Goal: Information Seeking & Learning: Learn about a topic

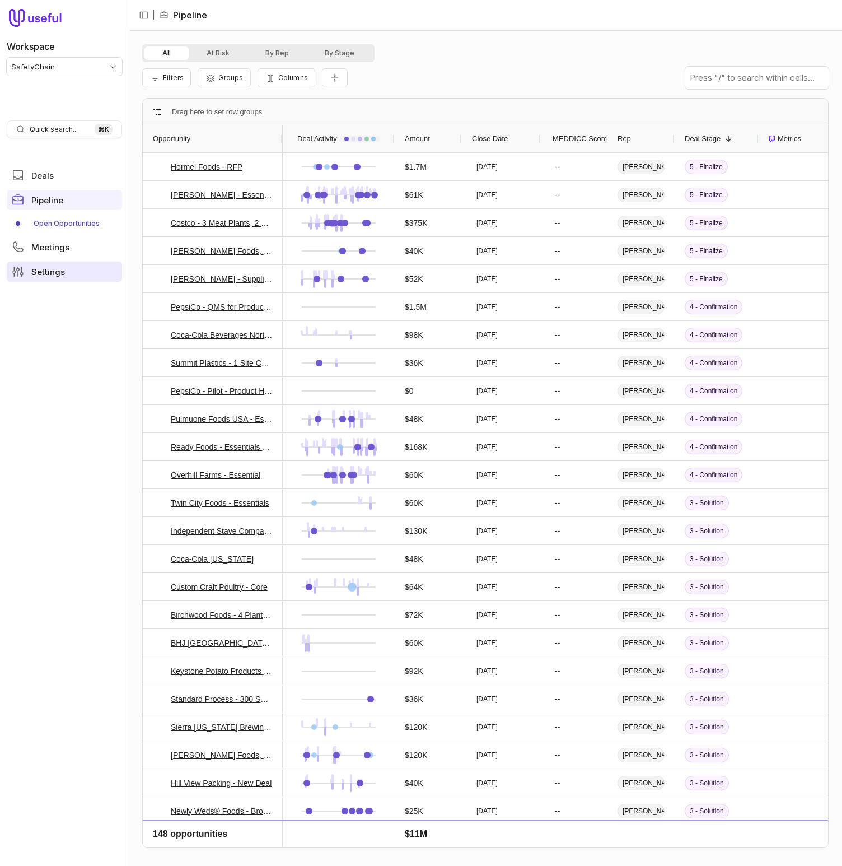
click at [50, 270] on span "Settings" at bounding box center [48, 272] width 34 height 8
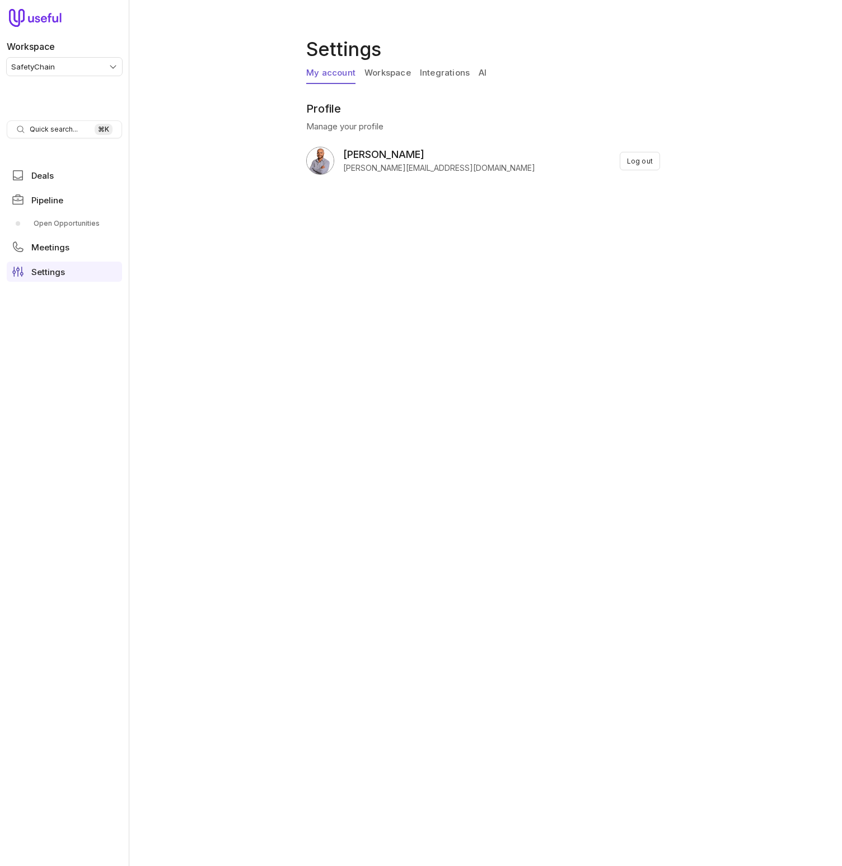
click at [447, 77] on link "Integrations" at bounding box center [445, 73] width 50 height 21
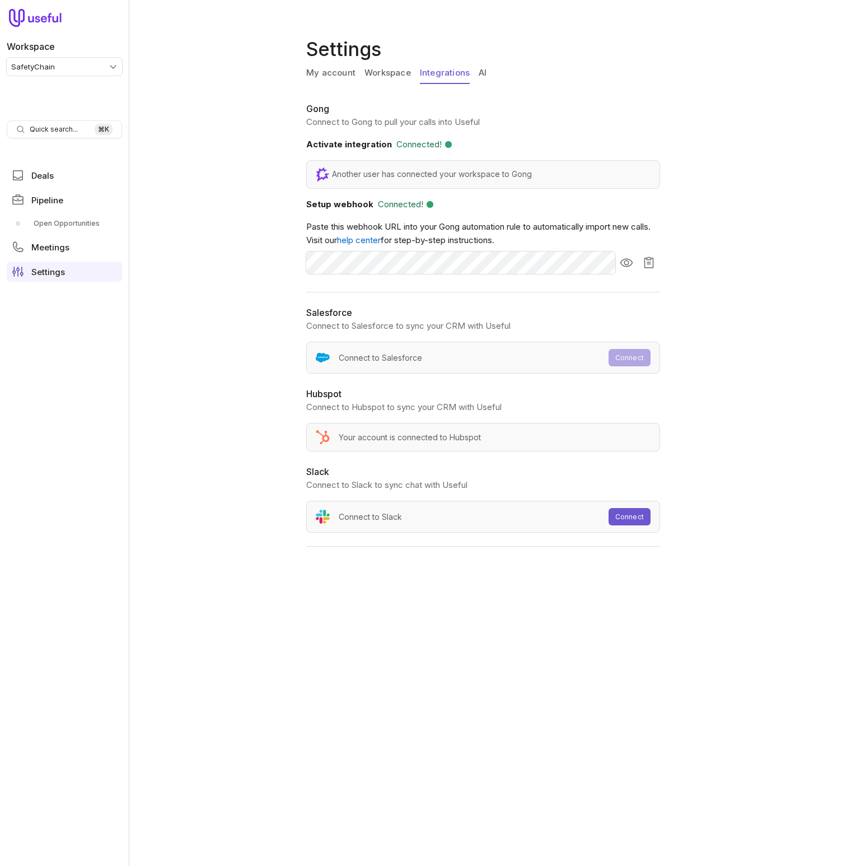
click at [391, 75] on link "Workspace" at bounding box center [388, 73] width 46 height 21
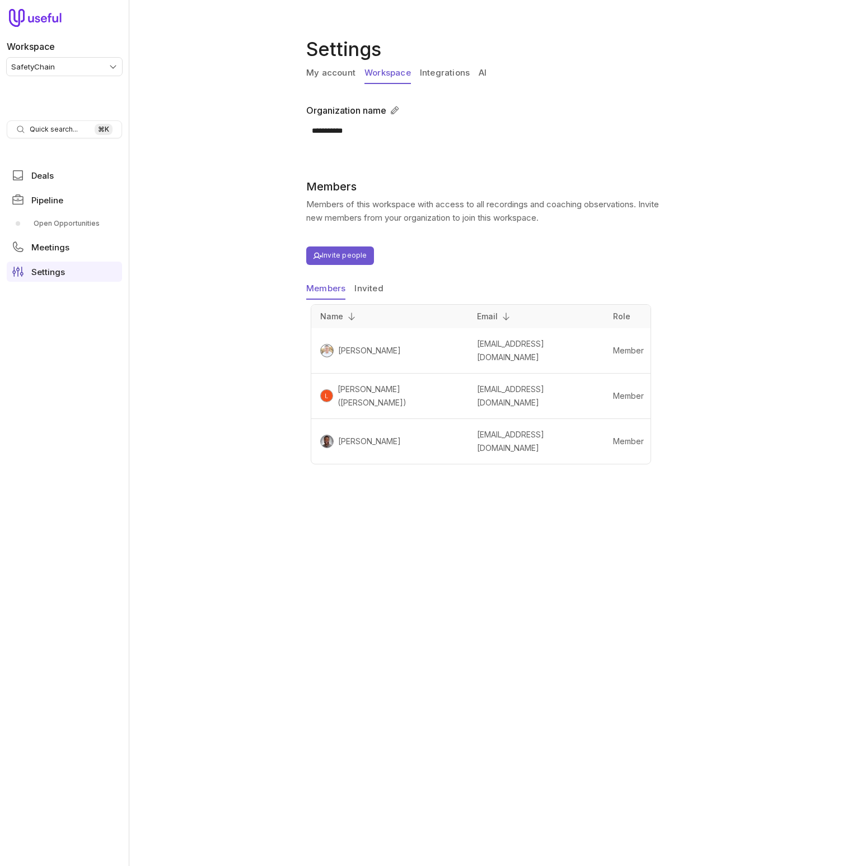
click at [438, 74] on link "Integrations" at bounding box center [445, 73] width 50 height 21
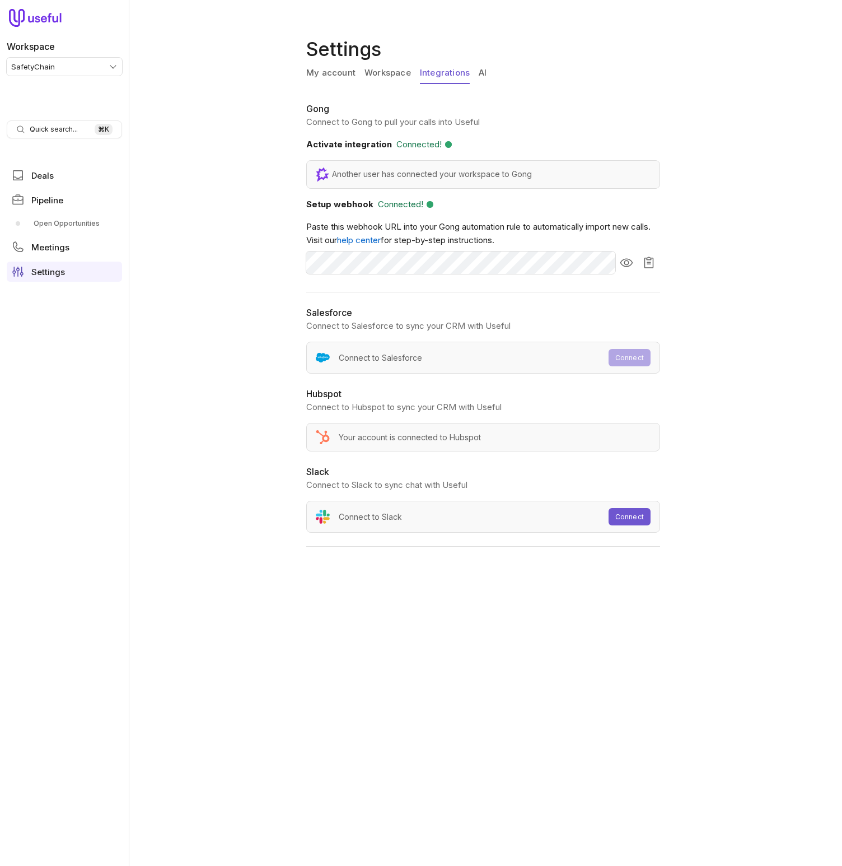
click at [486, 77] on div "My account Workspace Integrations AI" at bounding box center [485, 76] width 358 height 26
click at [482, 73] on link "AI" at bounding box center [483, 73] width 8 height 21
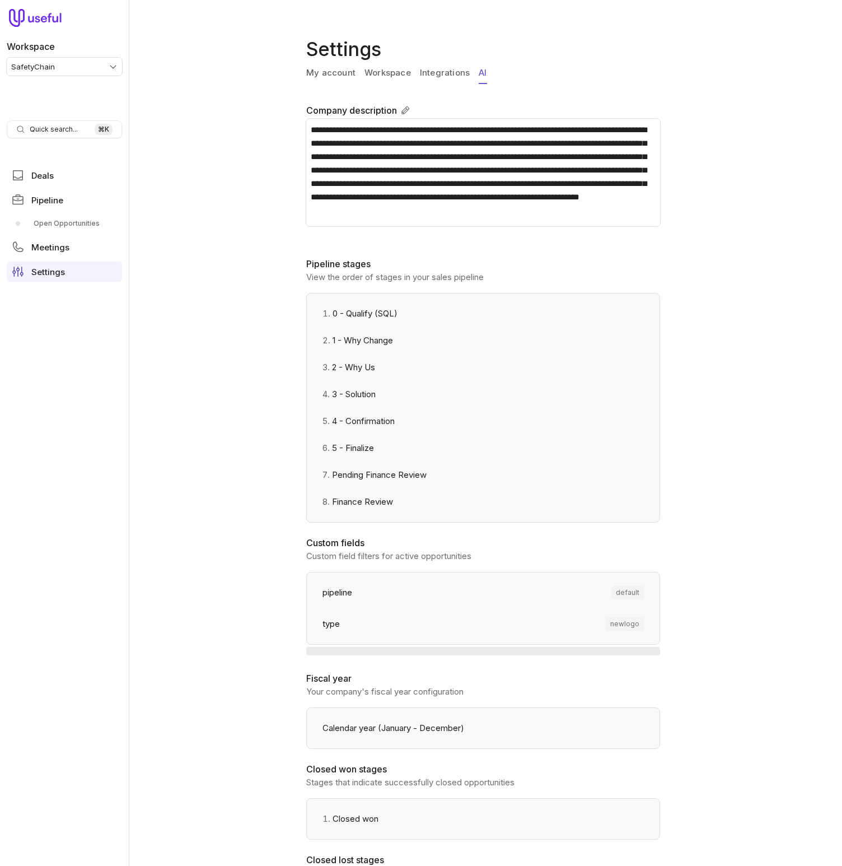
scroll to position [21, 0]
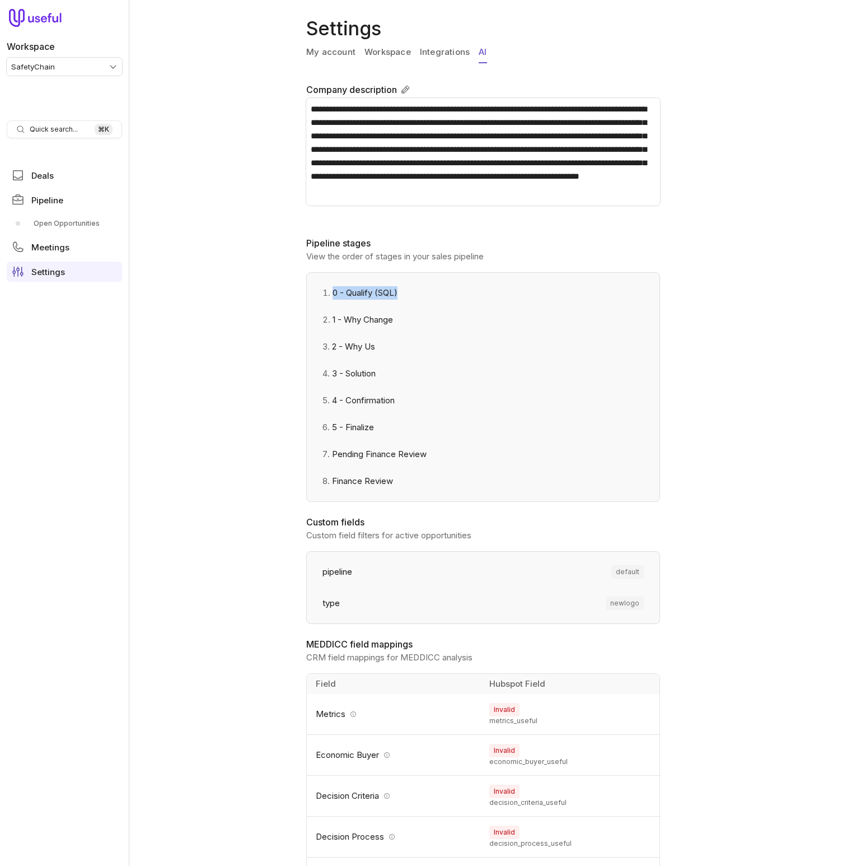
drag, startPoint x: 414, startPoint y: 291, endPoint x: 305, endPoint y: 293, distance: 109.8
click at [62, 220] on link "Open Opportunities" at bounding box center [64, 223] width 115 height 18
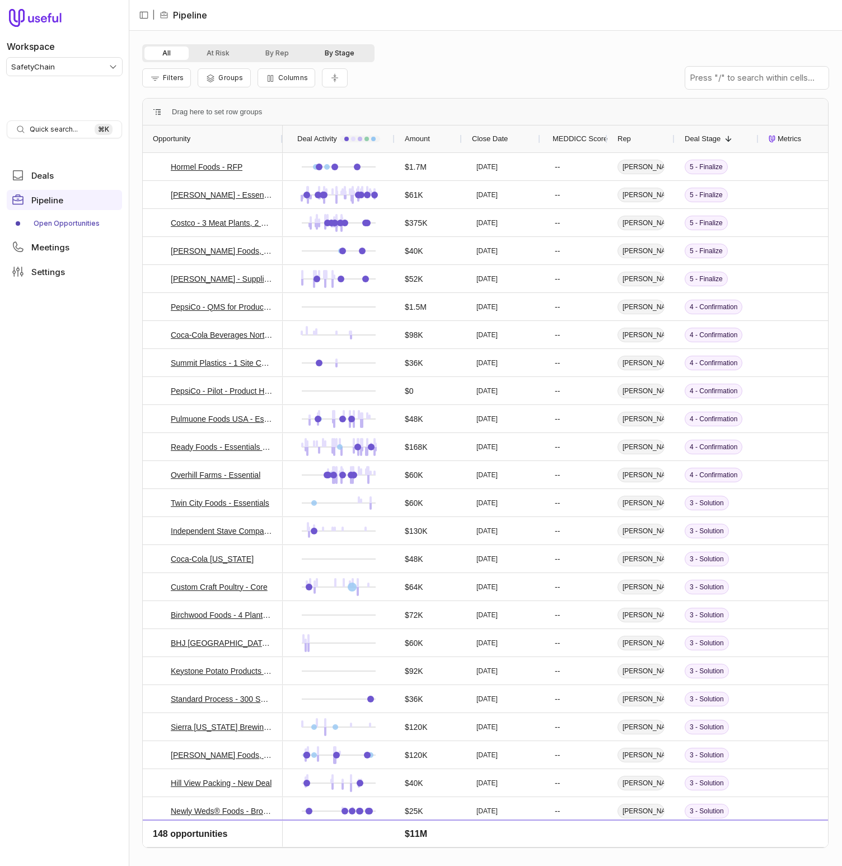
click at [344, 52] on button "By Stage" at bounding box center [340, 52] width 66 height 13
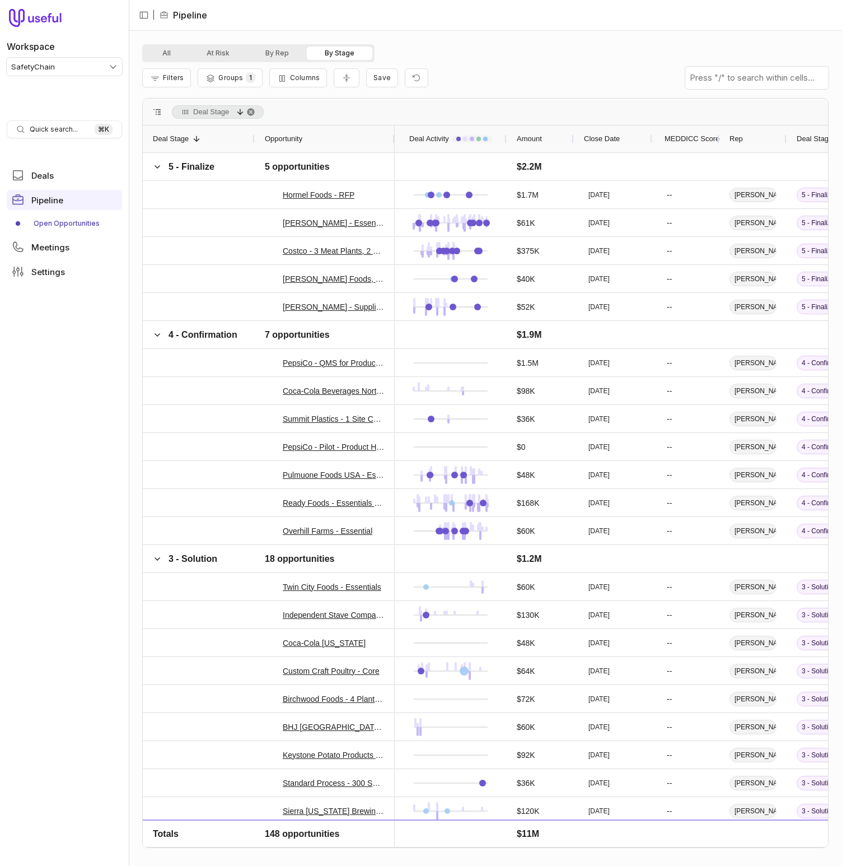
click at [344, 52] on button "By Stage" at bounding box center [340, 52] width 66 height 13
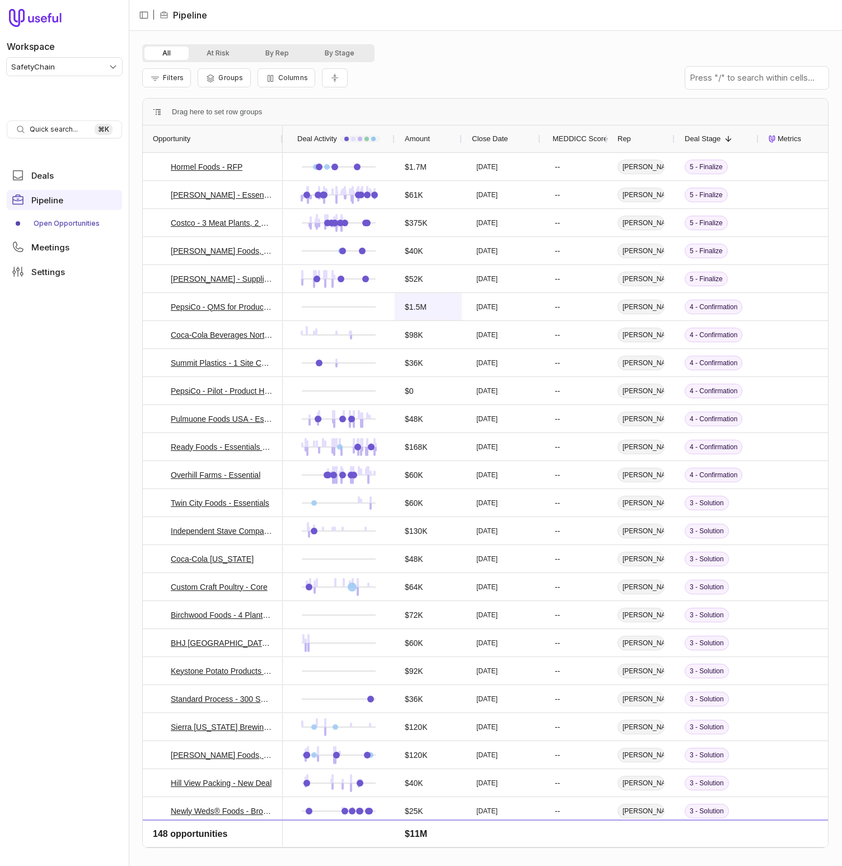
drag, startPoint x: 339, startPoint y: 54, endPoint x: 424, endPoint y: 304, distance: 264.4
click at [339, 54] on button "By Stage" at bounding box center [340, 52] width 66 height 13
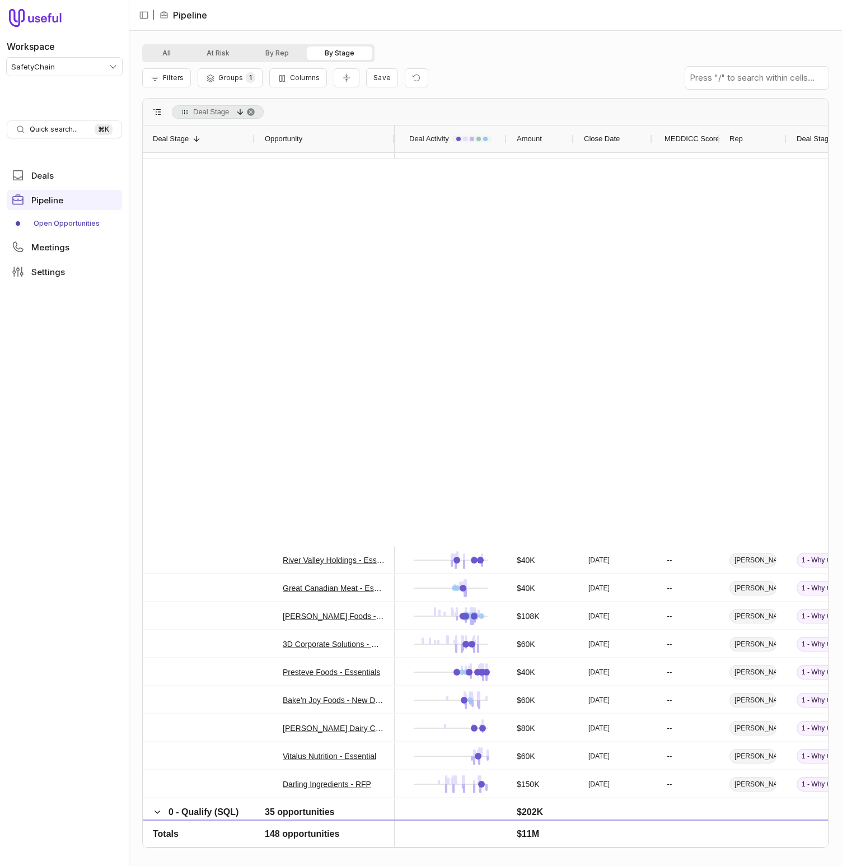
scroll to position [3645, 0]
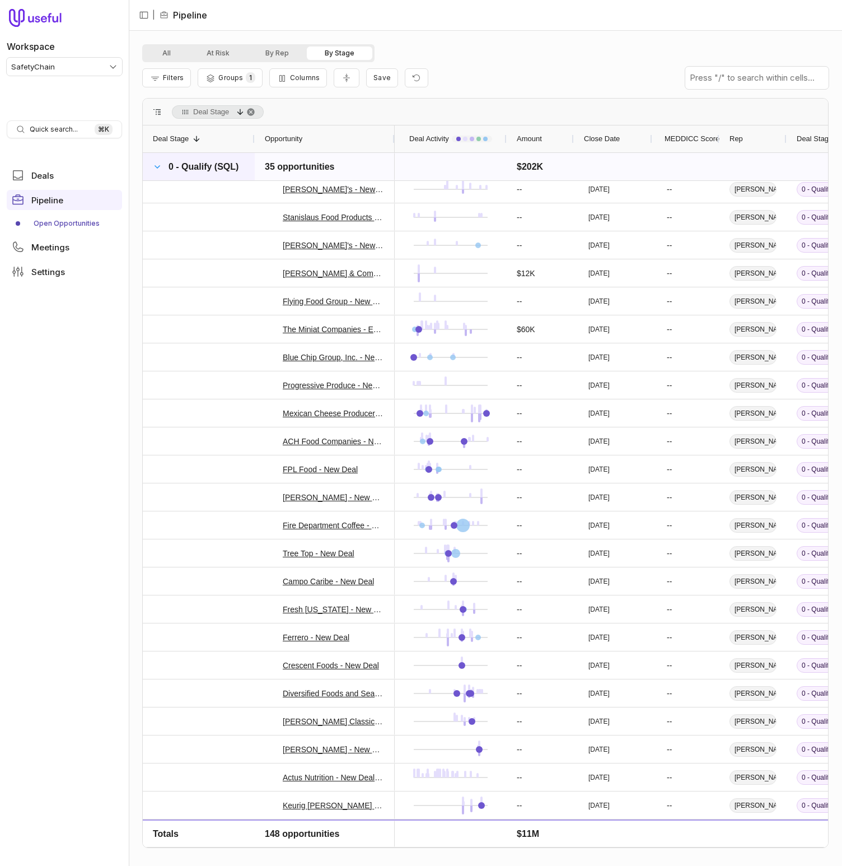
click at [155, 165] on span at bounding box center [157, 166] width 9 height 9
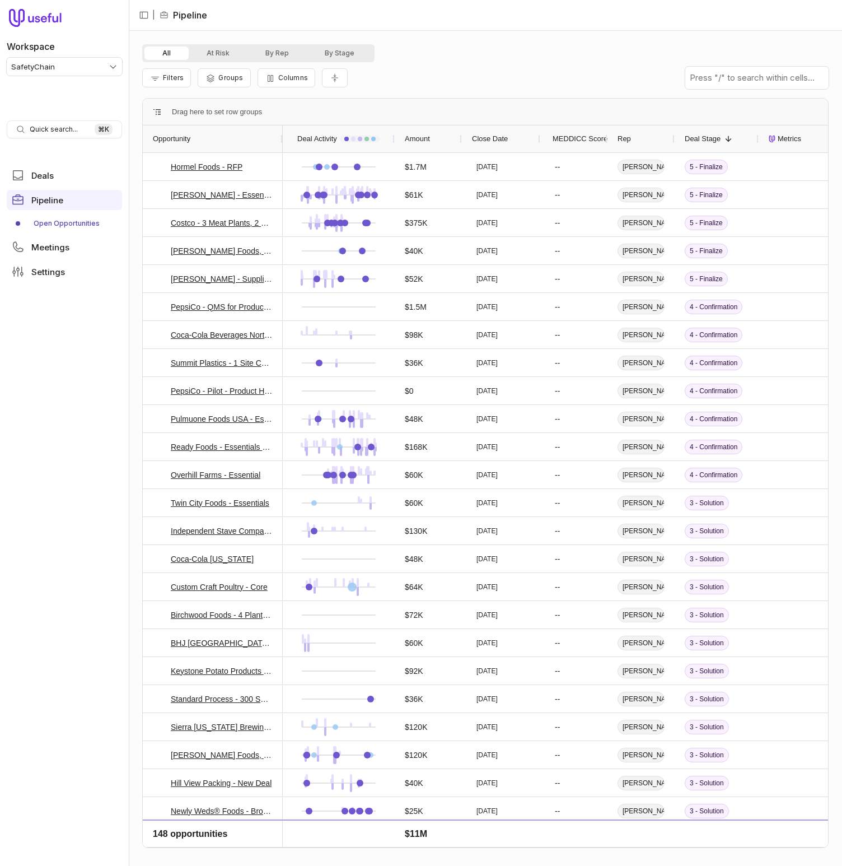
click at [569, 138] on span "MEDDICC Score" at bounding box center [580, 138] width 55 height 13
click at [578, 136] on span "MEDDICC Score" at bounding box center [580, 138] width 55 height 13
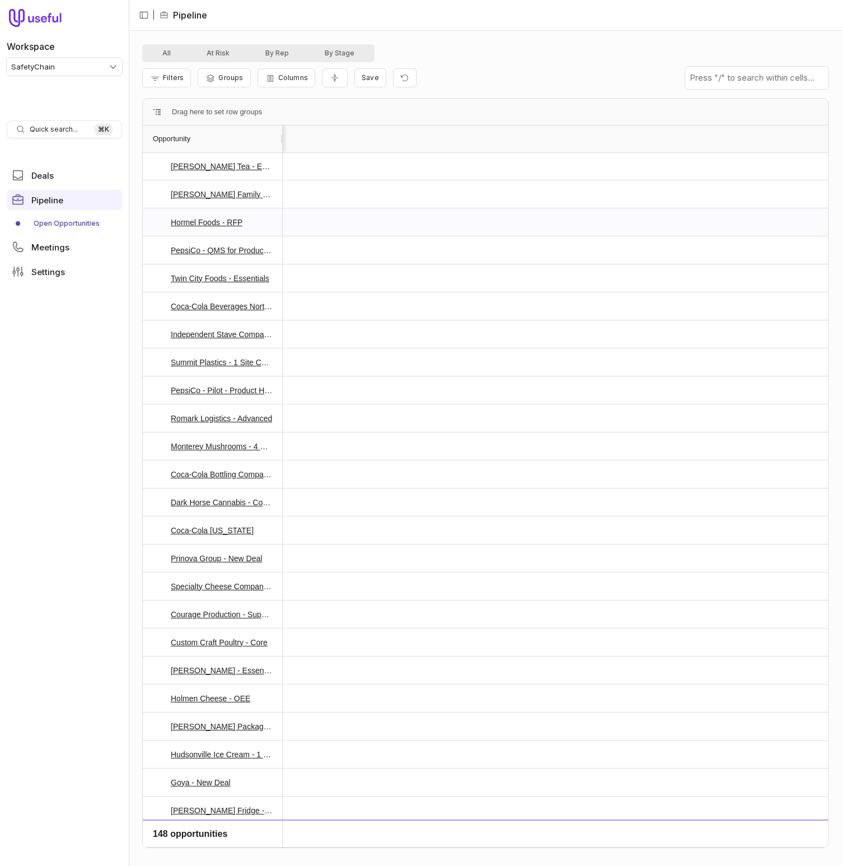
scroll to position [0, 1106]
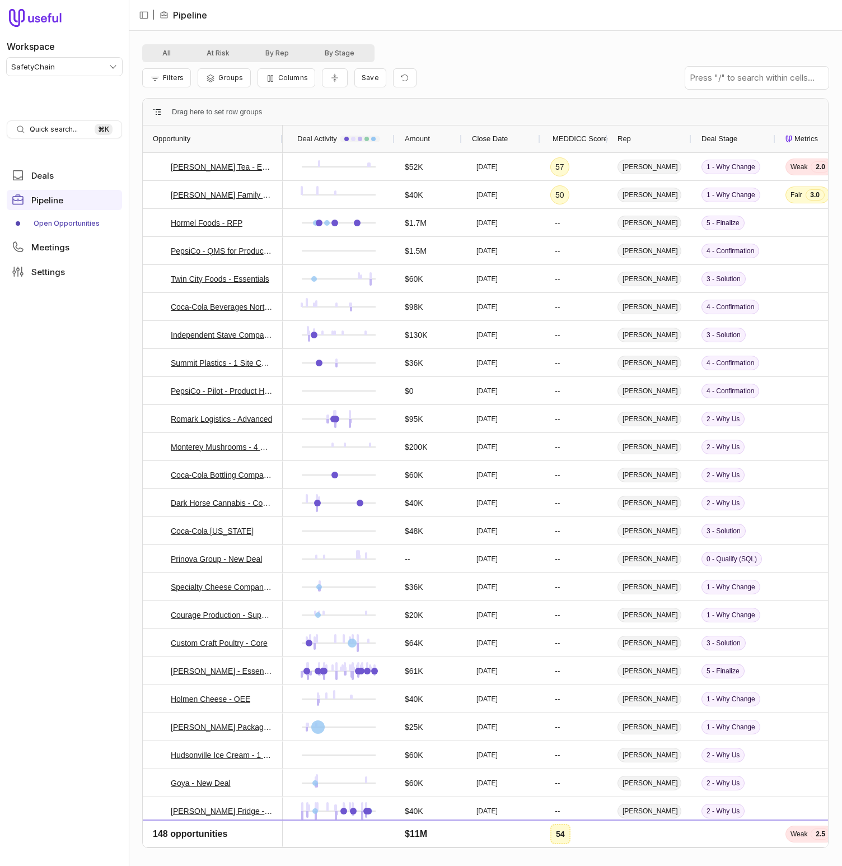
drag, startPoint x: 673, startPoint y: 136, endPoint x: 690, endPoint y: 139, distance: 17.0
click at [690, 139] on div at bounding box center [691, 138] width 4 height 27
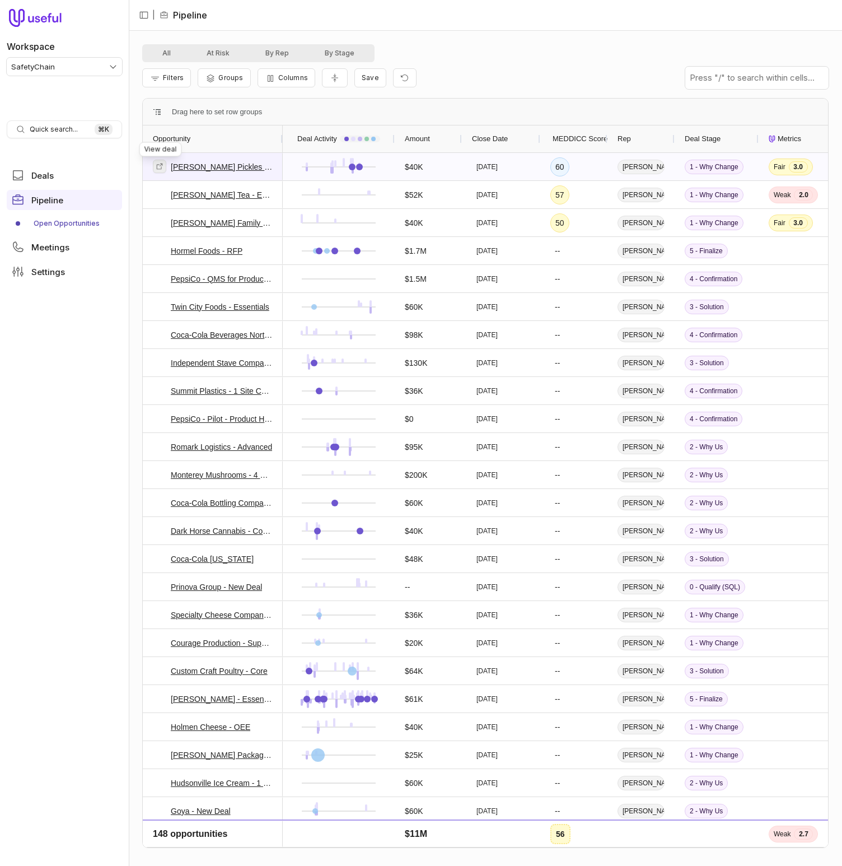
click at [160, 168] on icon at bounding box center [160, 166] width 8 height 8
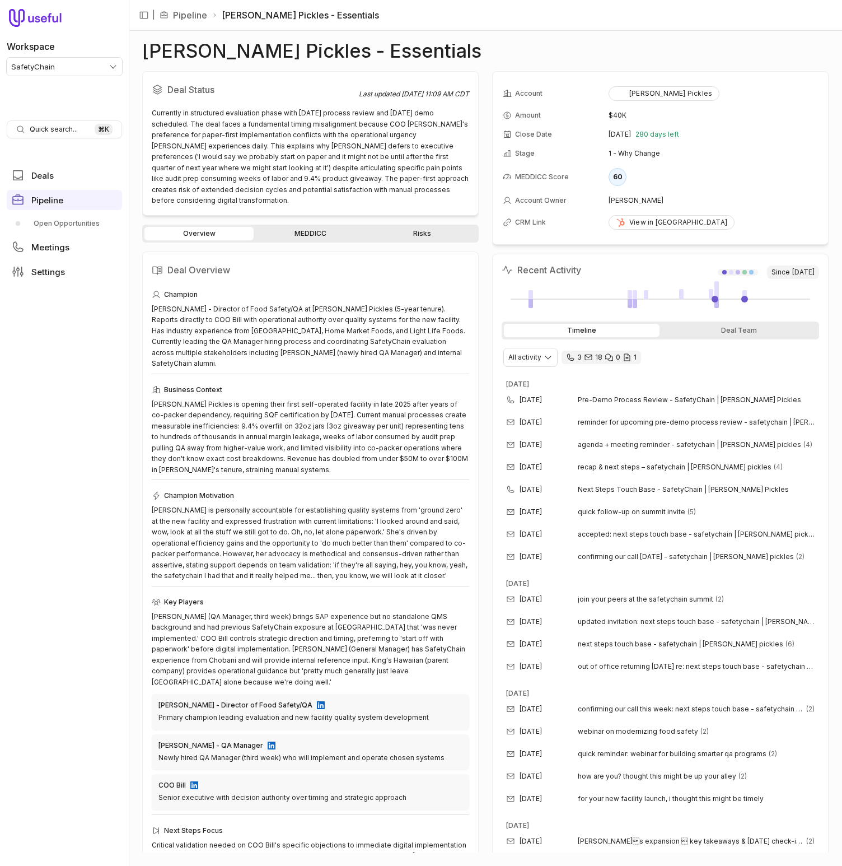
click at [307, 225] on div "Overview MEDDICC Risks" at bounding box center [310, 234] width 337 height 18
click at [305, 227] on link "MEDDICC" at bounding box center [310, 233] width 109 height 13
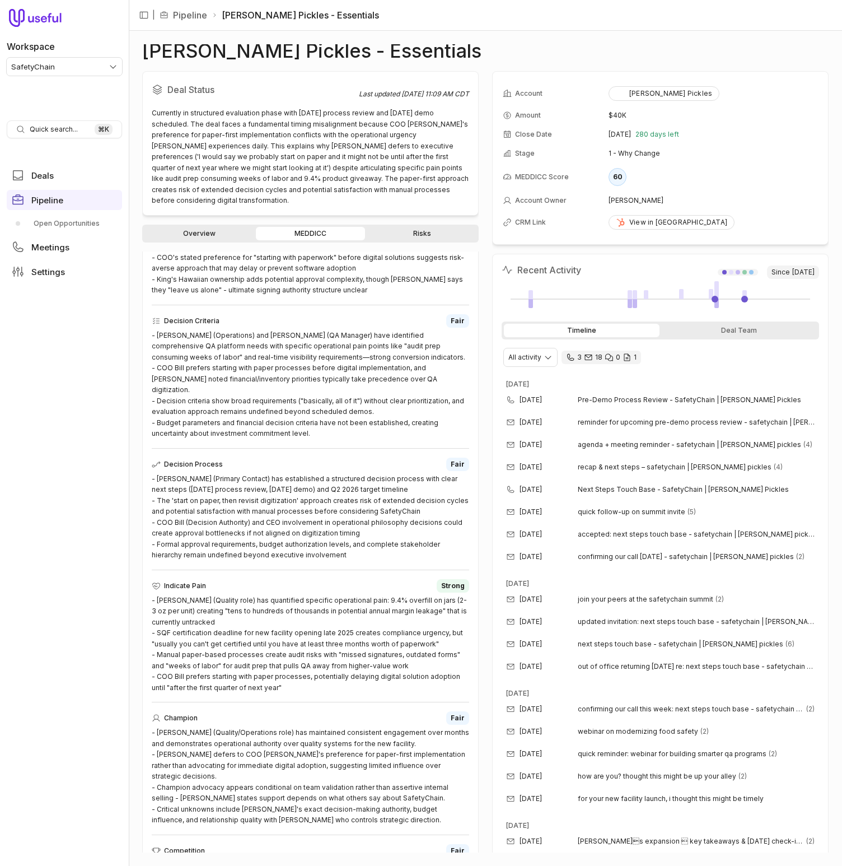
scroll to position [307, 0]
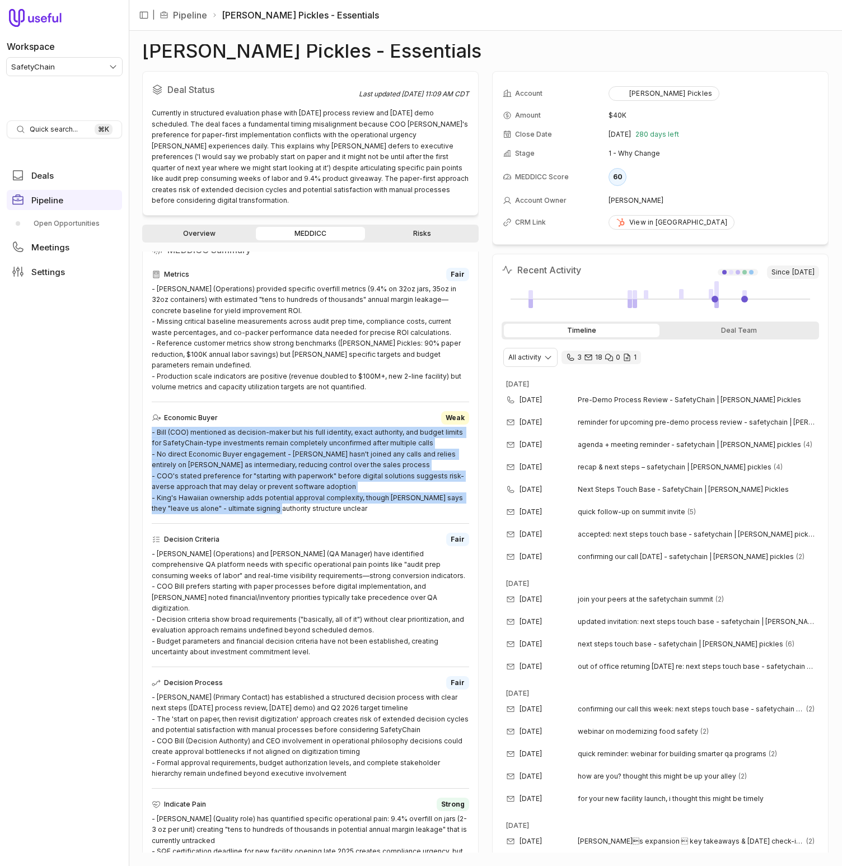
drag, startPoint x: 321, startPoint y: 489, endPoint x: 135, endPoint y: 412, distance: 201.8
click at [135, 412] on div "[PERSON_NAME] Pickles - Essentials Deal Status Last updated [DATE] 11:09 AM CDT…" at bounding box center [485, 448] width 713 height 835
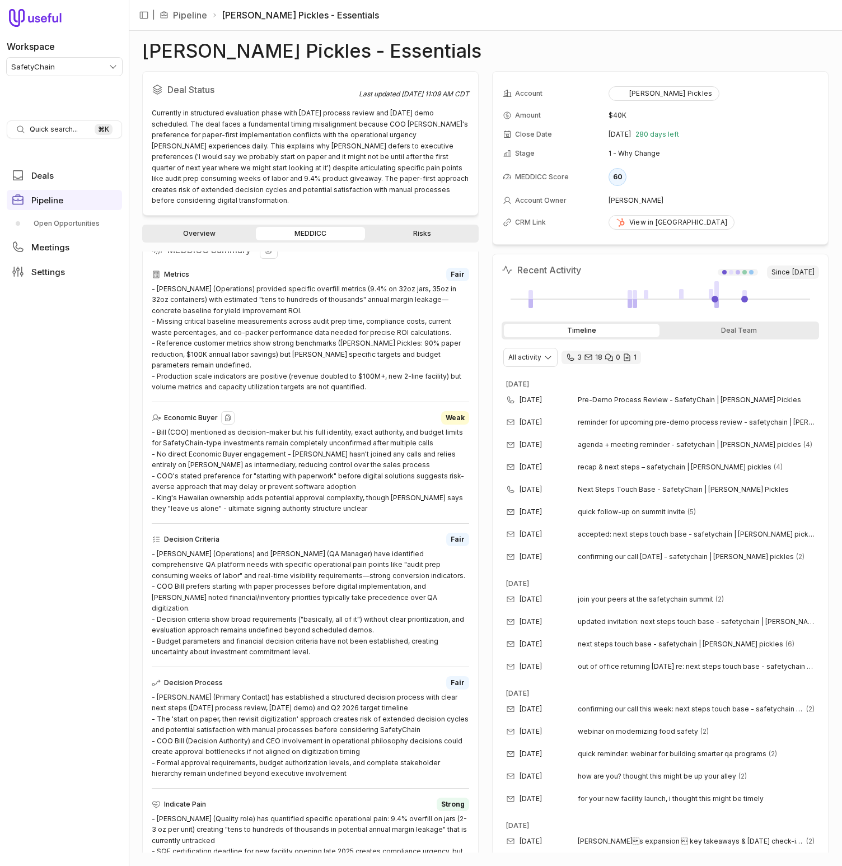
scroll to position [306, 0]
click at [153, 428] on div "- Bill (COO) mentioned as decision-maker but his full identity, exact authority…" at bounding box center [310, 471] width 317 height 87
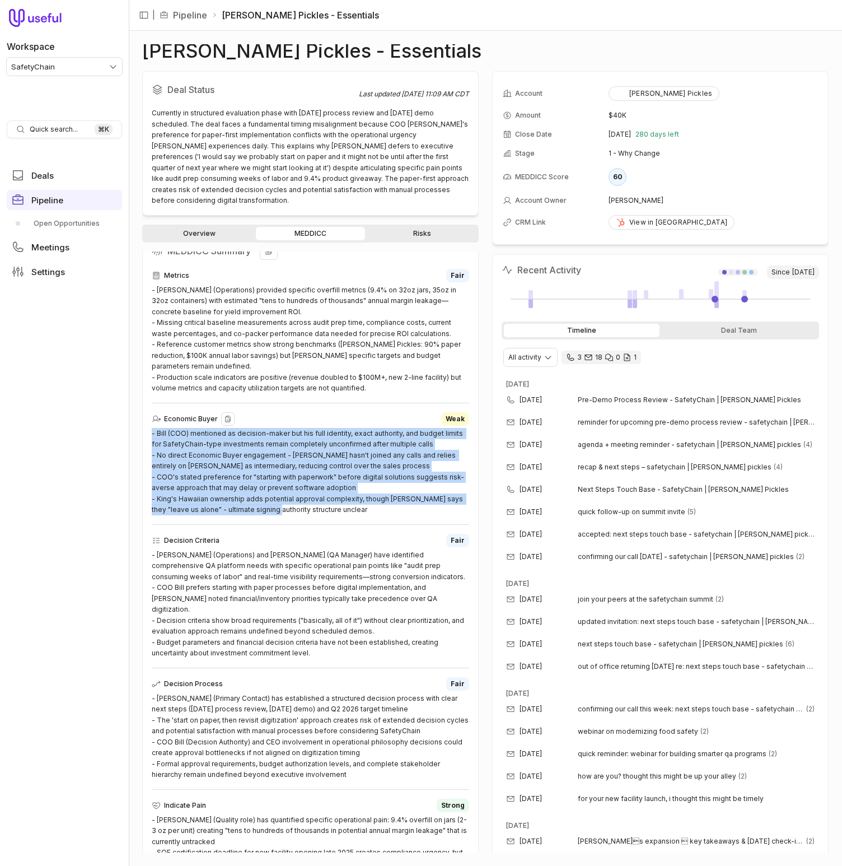
drag, startPoint x: 328, startPoint y: 487, endPoint x: 152, endPoint y: 410, distance: 191.5
click at [152, 428] on div "- Bill (COO) mentioned as decision-maker but his full identity, exact authority…" at bounding box center [310, 471] width 317 height 87
click at [289, 455] on div "- Bill (COO) mentioned as decision-maker but his full identity, exact authority…" at bounding box center [310, 471] width 317 height 87
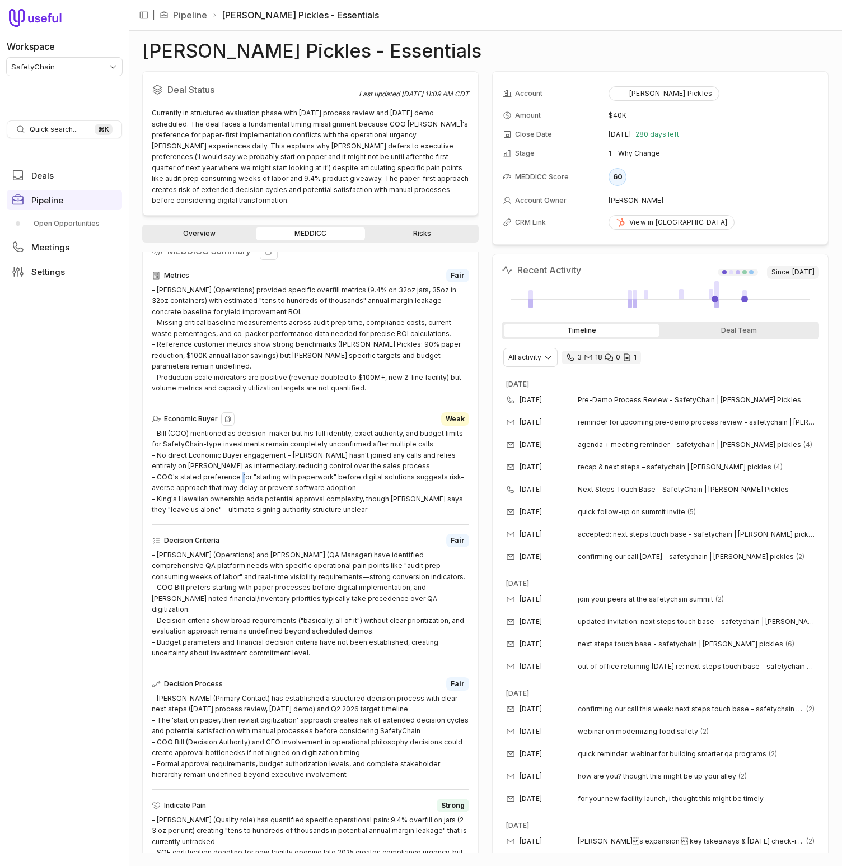
click at [289, 455] on div "- Bill (COO) mentioned as decision-maker but his full identity, exact authority…" at bounding box center [310, 471] width 317 height 87
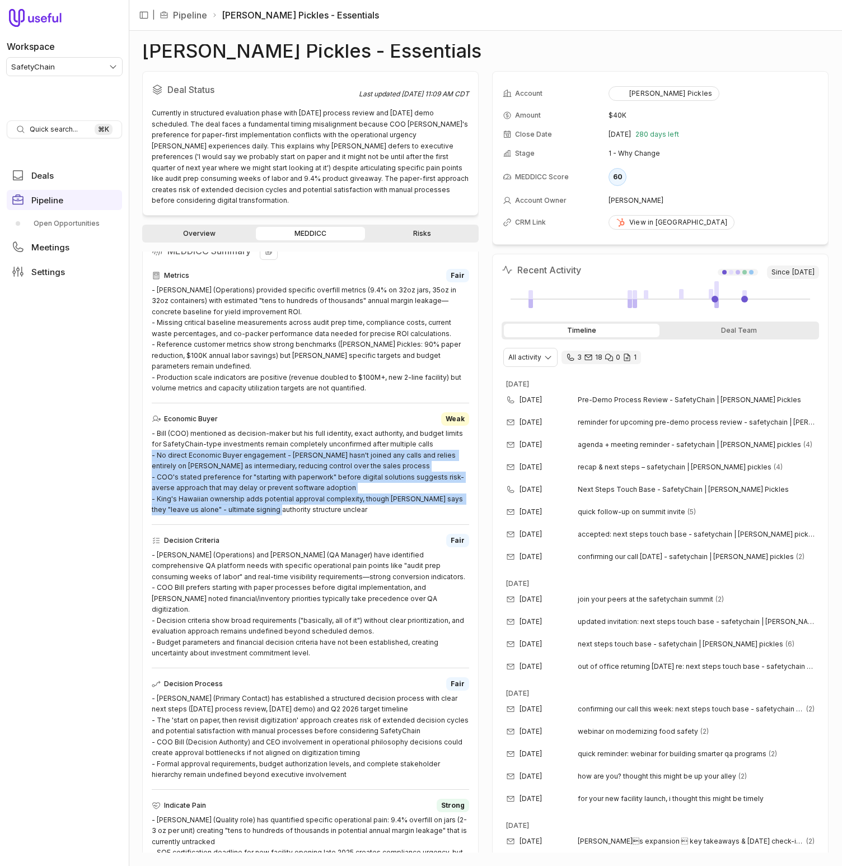
drag, startPoint x: 319, startPoint y: 489, endPoint x: 142, endPoint y: 428, distance: 187.2
click at [142, 428] on div "MEDDICC Summary Metrics Fair - Dana (Operations) provided specific overfill met…" at bounding box center [310, 709] width 337 height 955
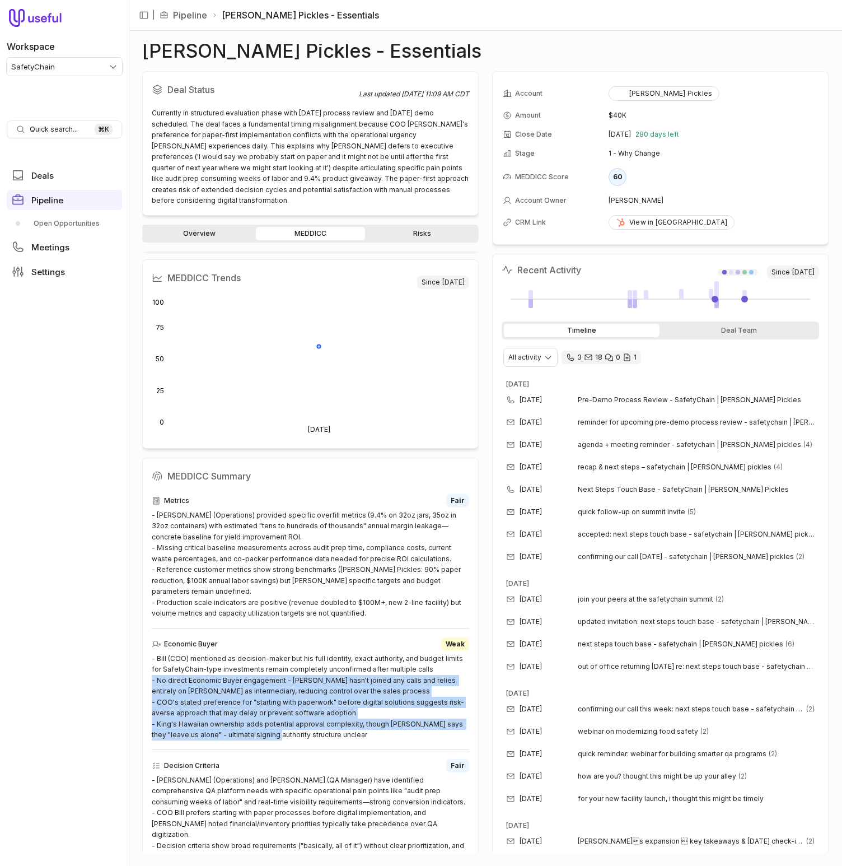
scroll to position [64, 0]
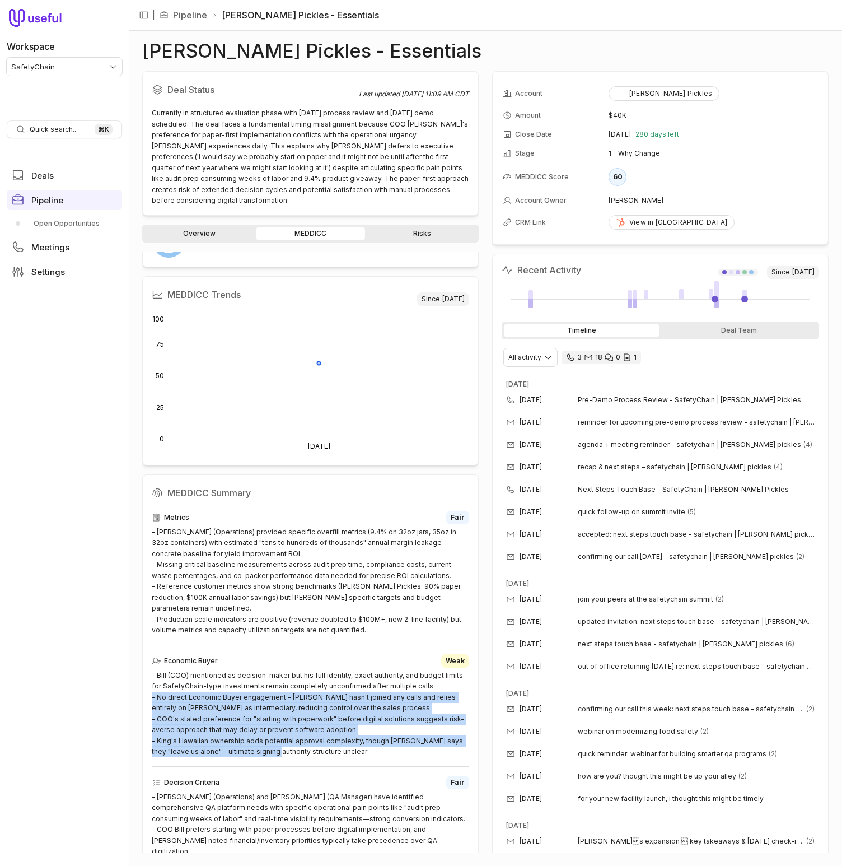
drag, startPoint x: 420, startPoint y: 224, endPoint x: 403, endPoint y: 225, distance: 17.4
click at [420, 227] on link "Risks" at bounding box center [421, 233] width 109 height 13
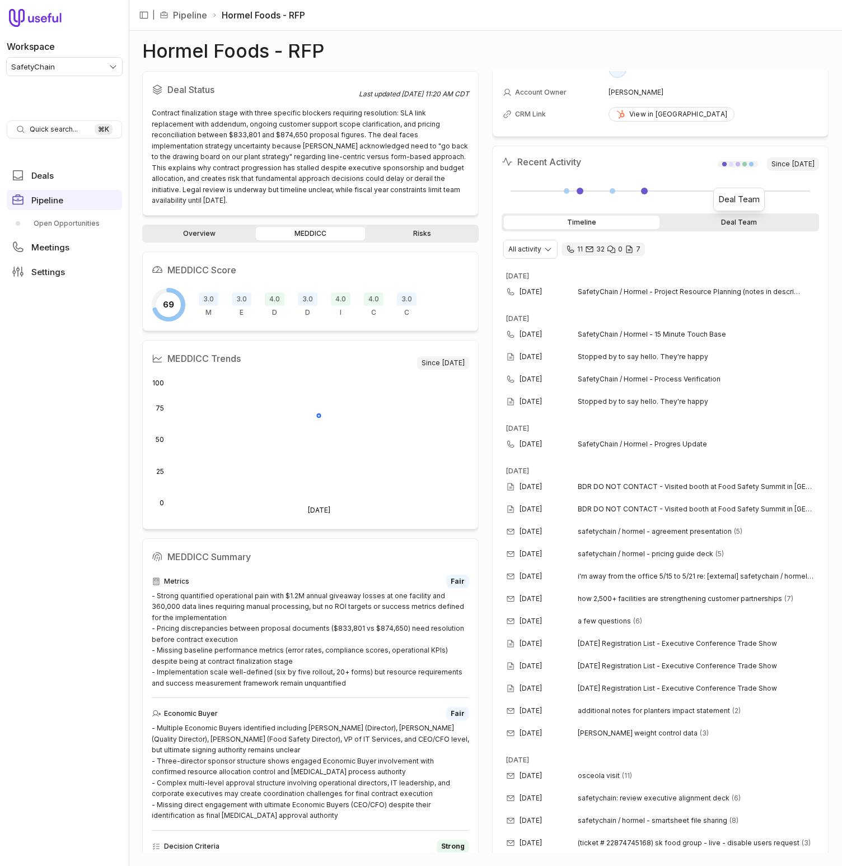
click at [712, 224] on div "Deal Team" at bounding box center [740, 222] width 156 height 13
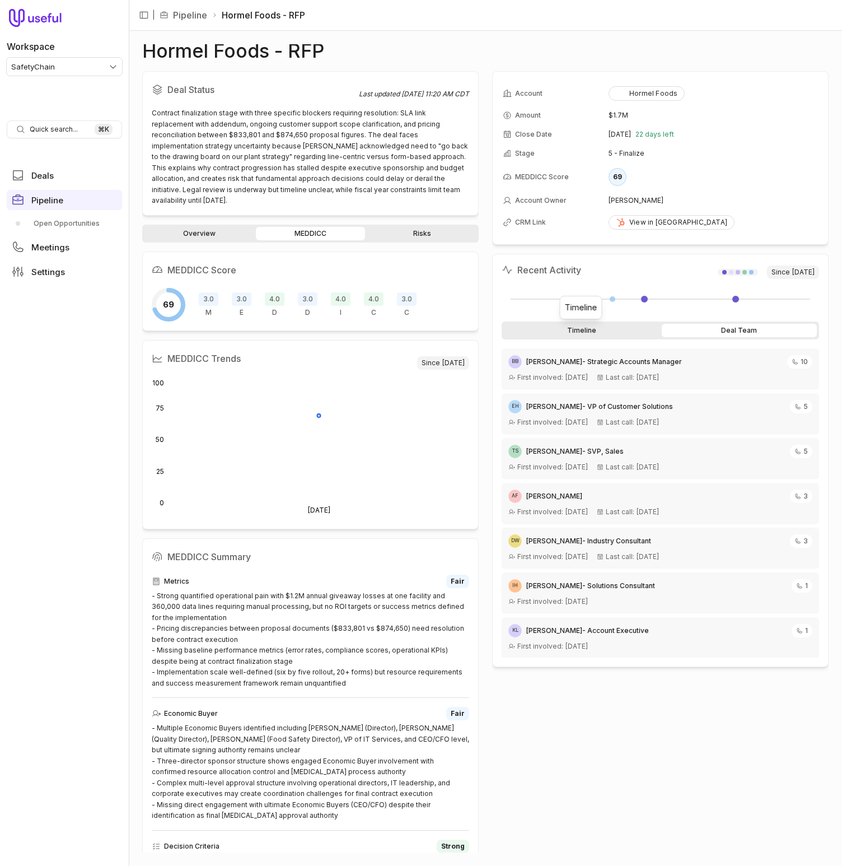
click at [602, 326] on div "Timeline" at bounding box center [582, 330] width 156 height 13
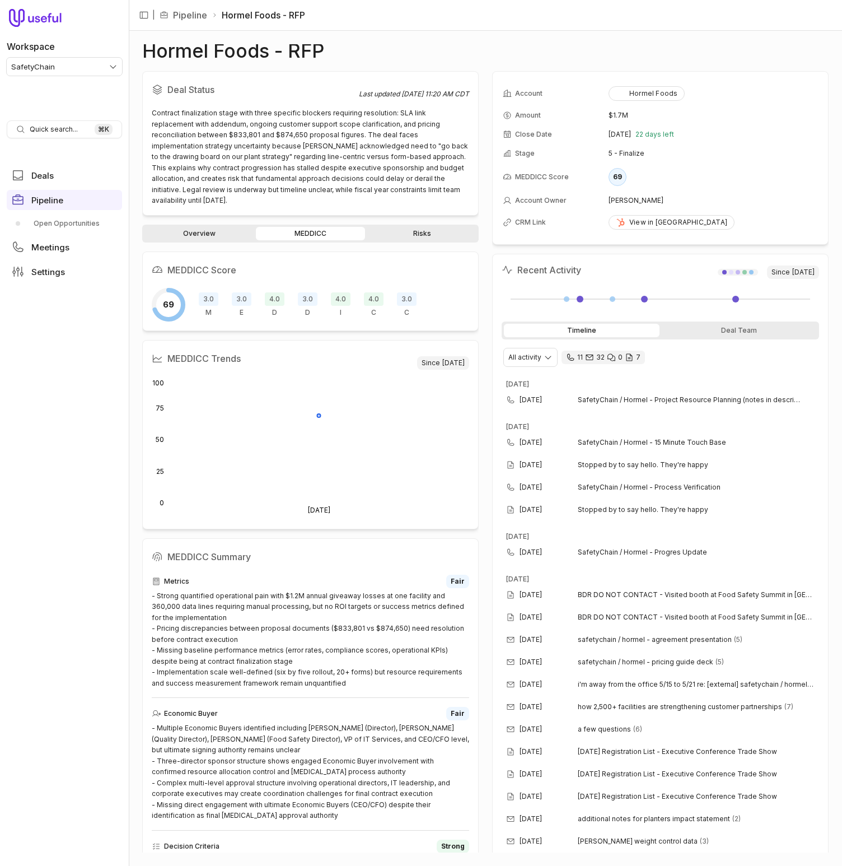
drag, startPoint x: 395, startPoint y: 225, endPoint x: 337, endPoint y: 225, distance: 58.8
click at [395, 227] on link "Risks" at bounding box center [421, 233] width 109 height 13
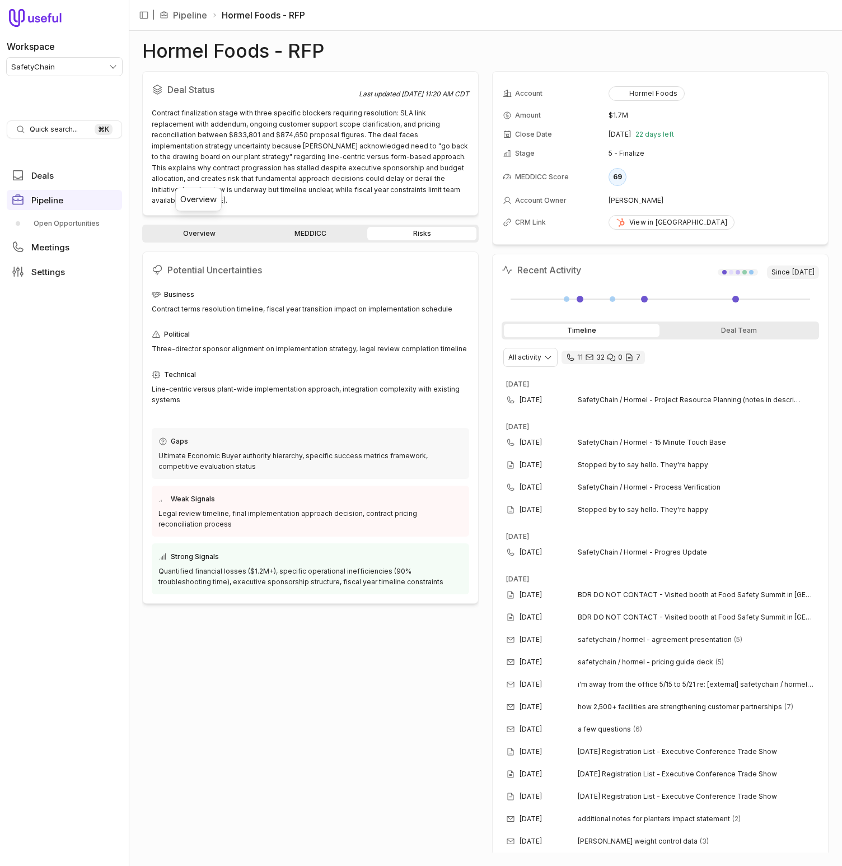
click at [194, 227] on link "Overview" at bounding box center [198, 233] width 109 height 13
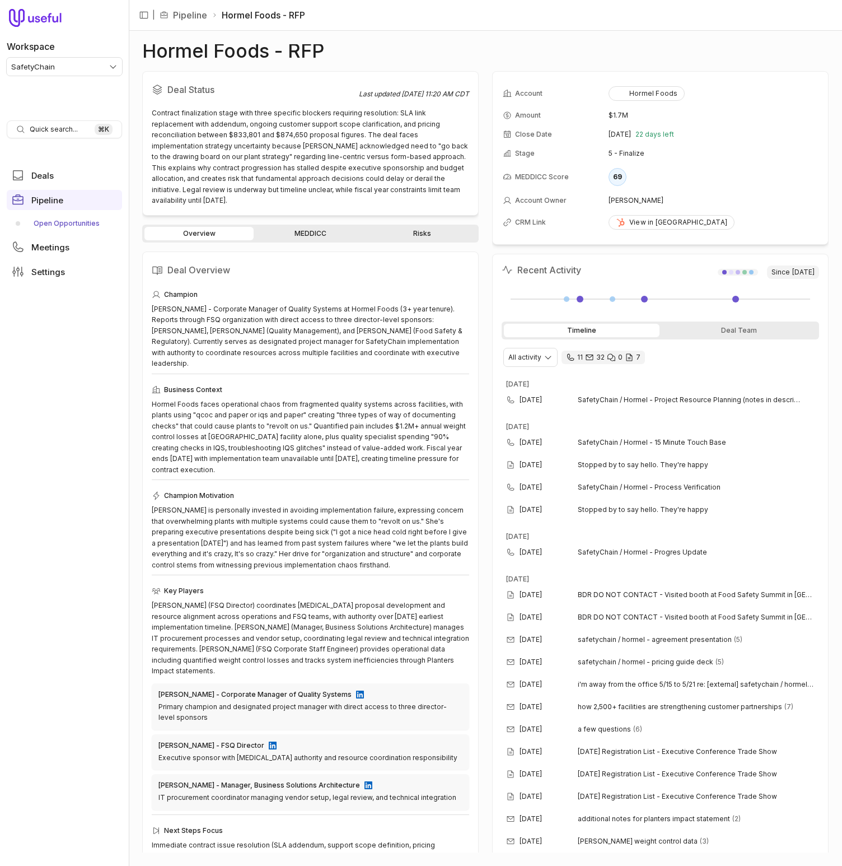
click at [66, 228] on link "Open Opportunities" at bounding box center [64, 223] width 115 height 18
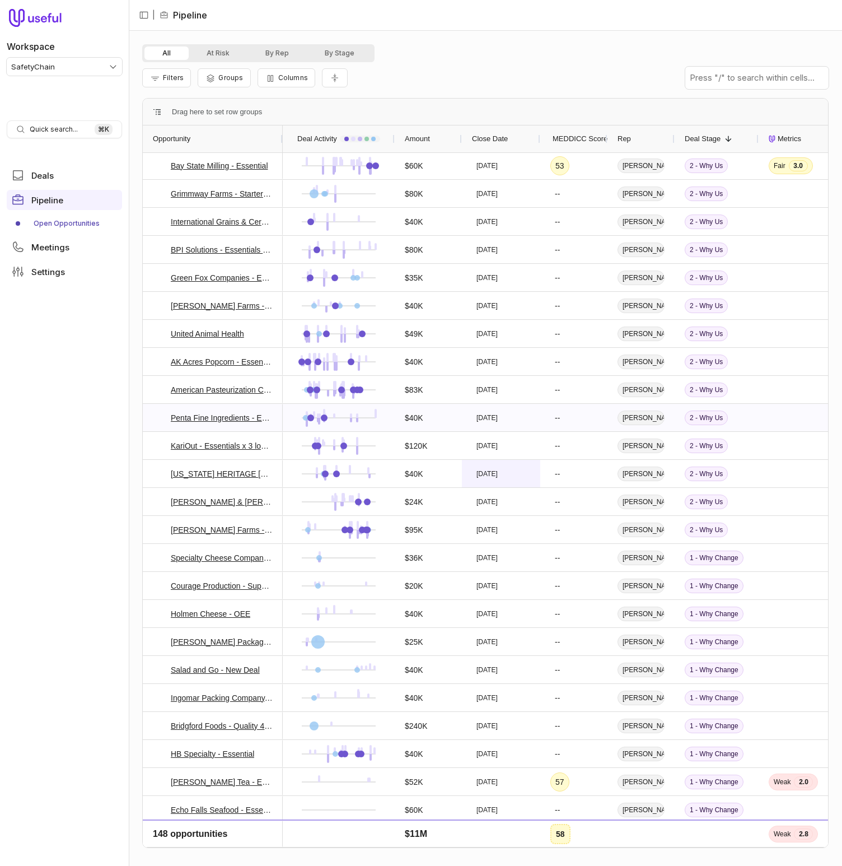
scroll to position [1719, 0]
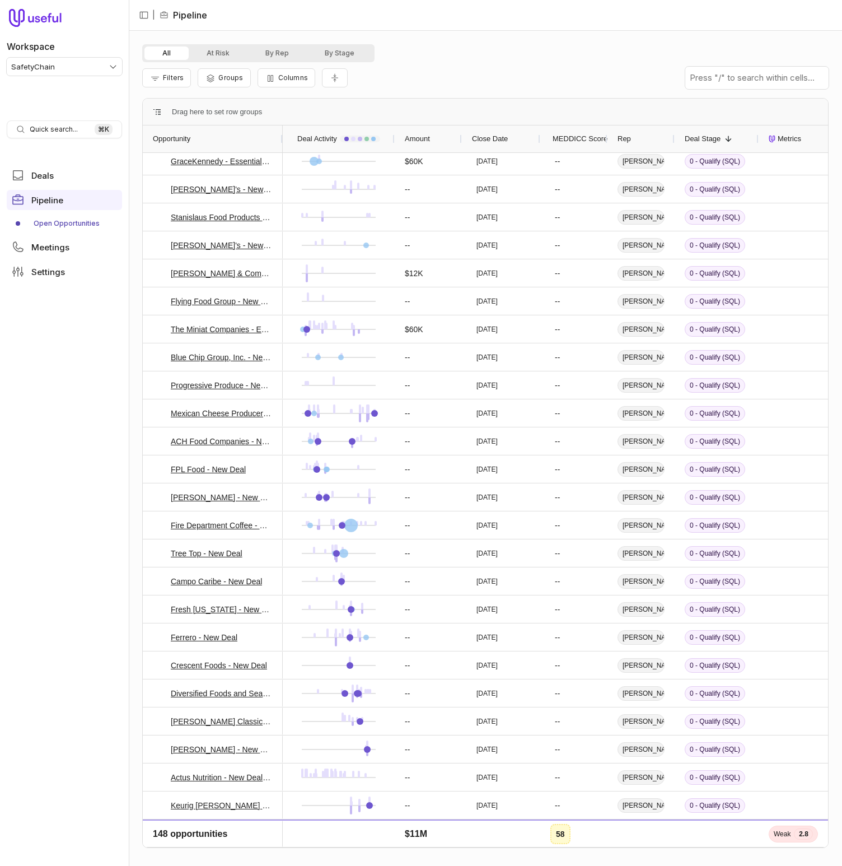
click at [575, 140] on span "MEDDICC Score" at bounding box center [580, 138] width 55 height 13
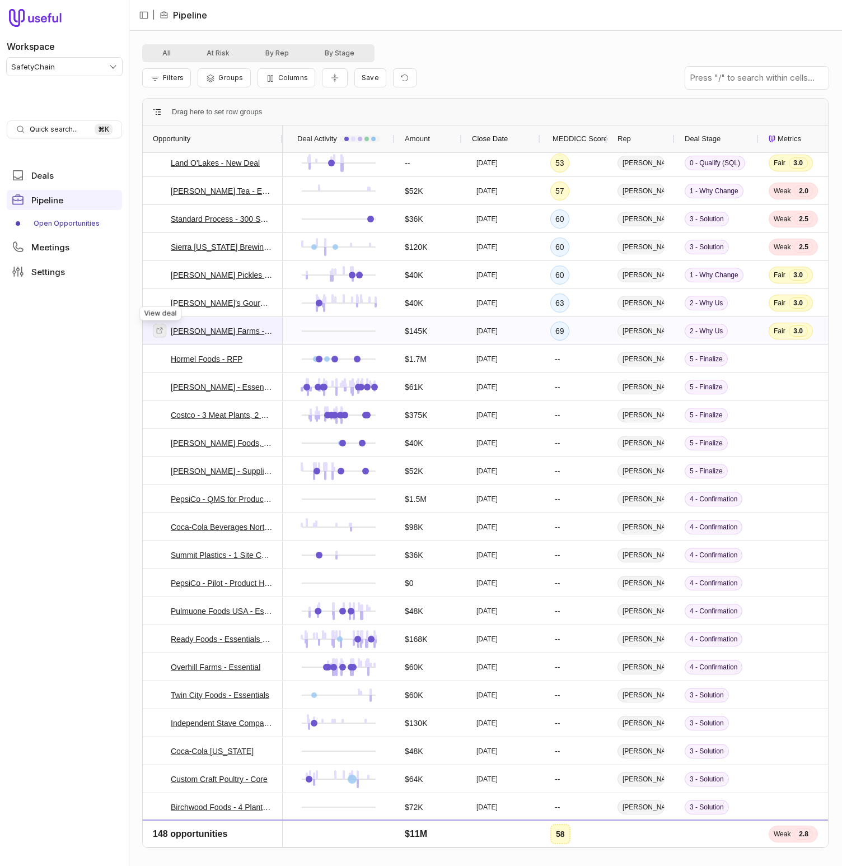
click at [157, 331] on icon at bounding box center [160, 330] width 8 height 8
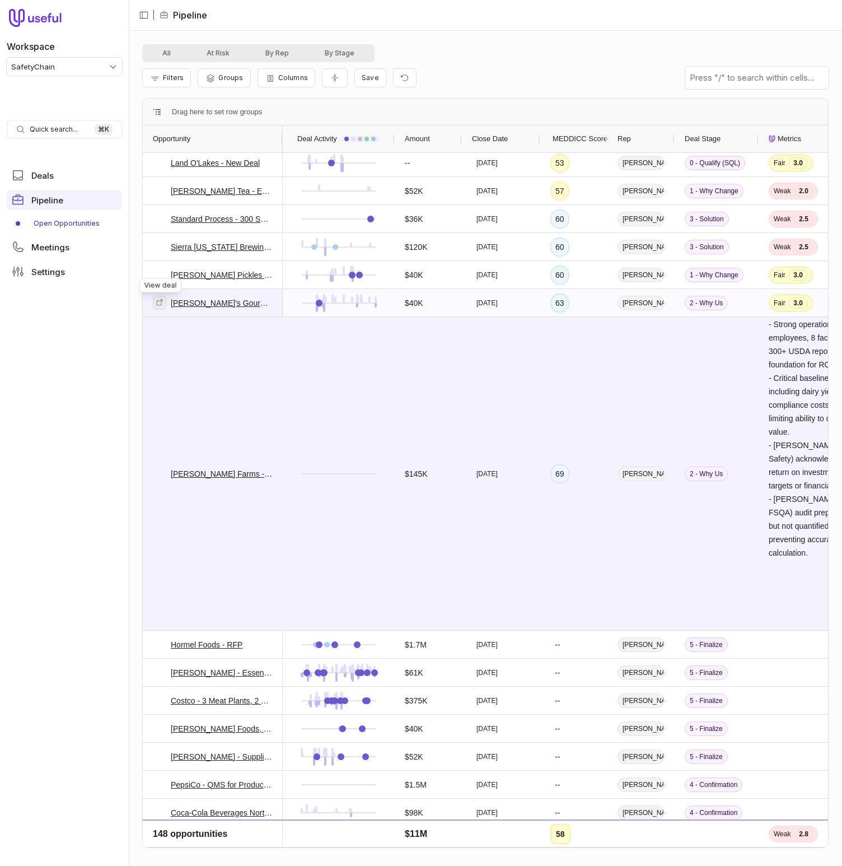
click at [156, 303] on icon at bounding box center [160, 302] width 8 height 8
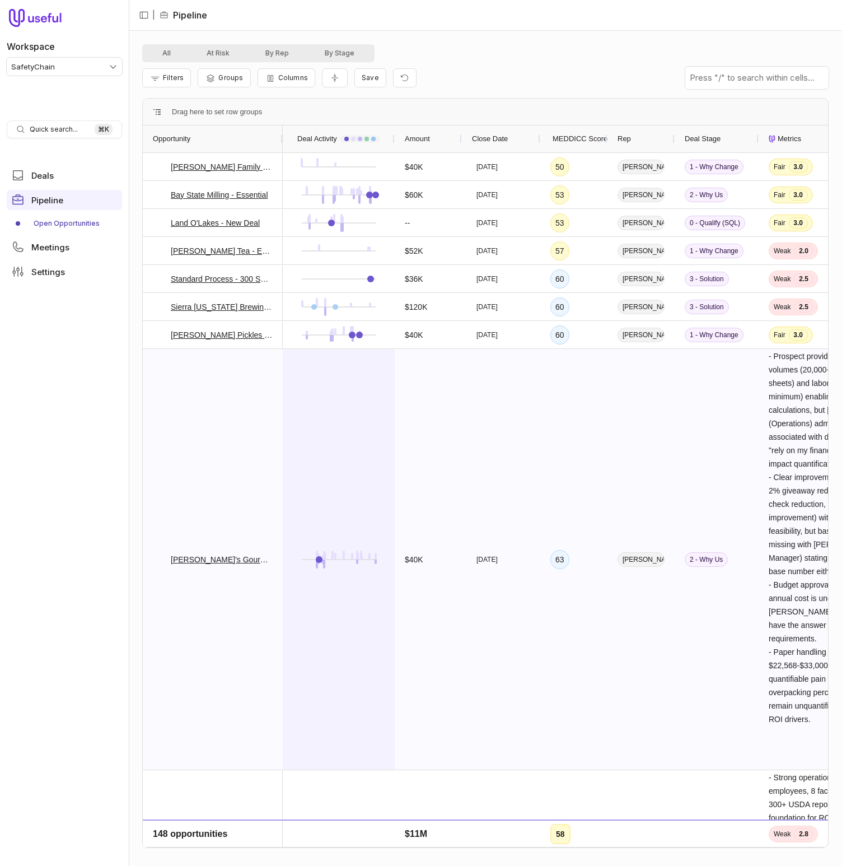
drag, startPoint x: 340, startPoint y: 461, endPoint x: 347, endPoint y: 433, distance: 28.2
click at [340, 461] on div at bounding box center [339, 558] width 92 height 419
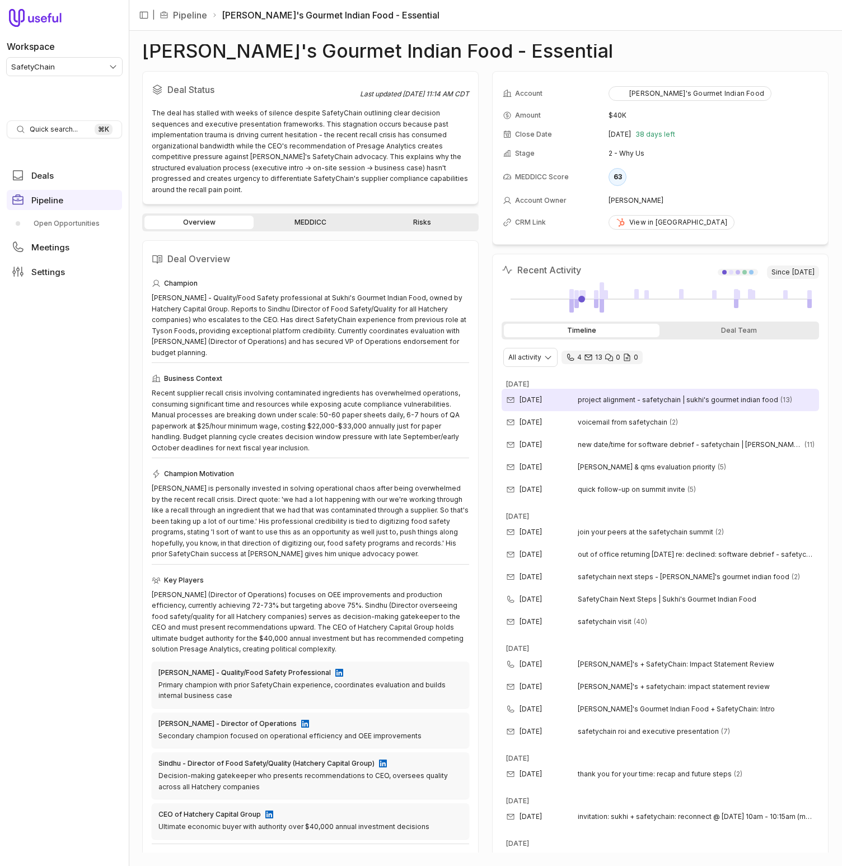
click at [603, 401] on span "project alignment - safetychain | sukhi's gourmet indian food" at bounding box center [678, 399] width 200 height 9
click at [608, 401] on span "project alignment - safetychain | sukhi's gourmet indian food" at bounding box center [678, 399] width 200 height 9
click at [400, 216] on link "Risks" at bounding box center [421, 222] width 109 height 13
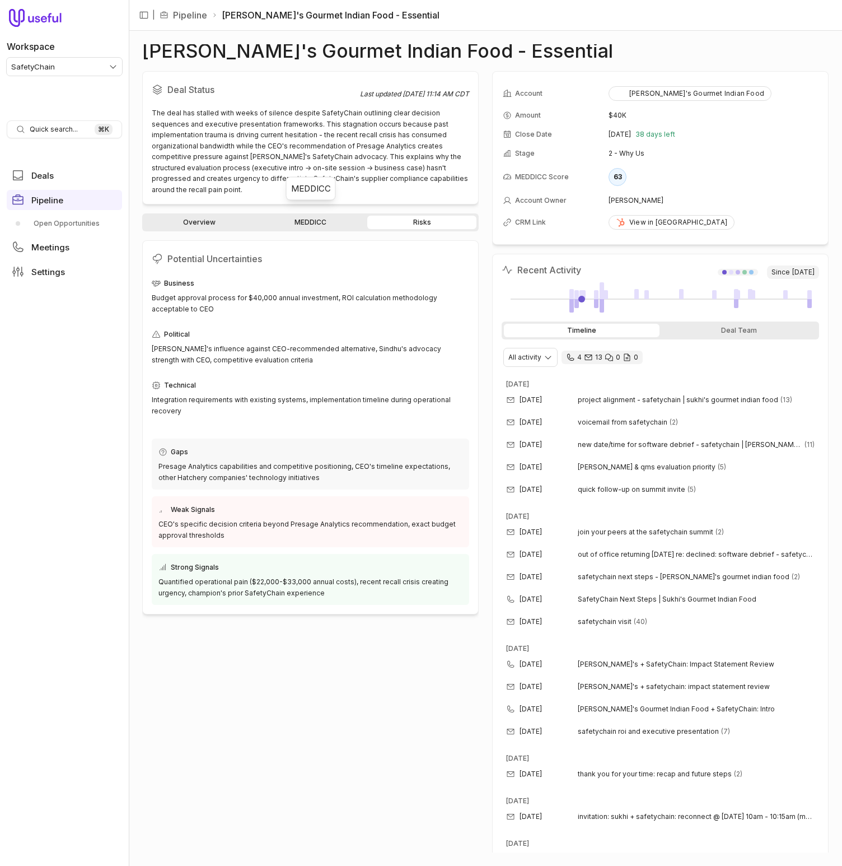
click at [302, 216] on link "MEDDICC" at bounding box center [310, 222] width 109 height 13
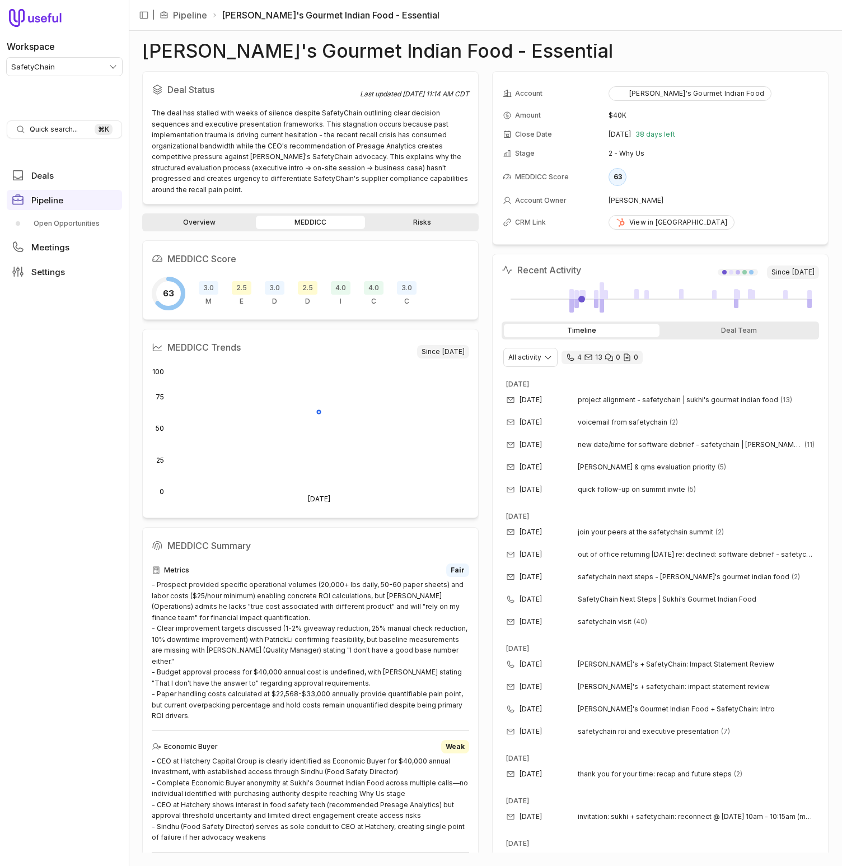
click at [244, 281] on span "2.5" at bounding box center [242, 287] width 20 height 13
